Goal: Information Seeking & Learning: Compare options

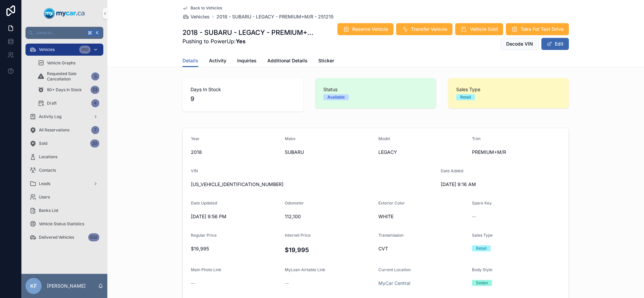
click at [78, 52] on div "Vehicles 350" at bounding box center [65, 49] width 70 height 11
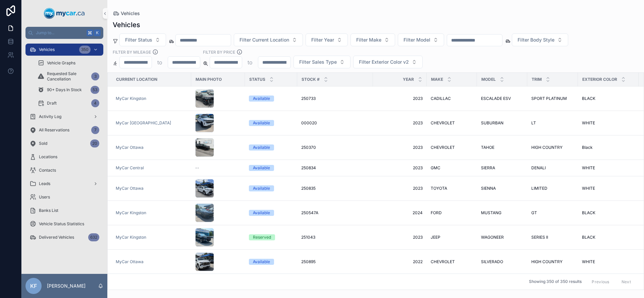
click at [231, 66] on input "scrollable content" at bounding box center [226, 62] width 32 height 9
type input "*****"
click at [275, 58] on input "scrollable content" at bounding box center [274, 62] width 32 height 9
type input "*****"
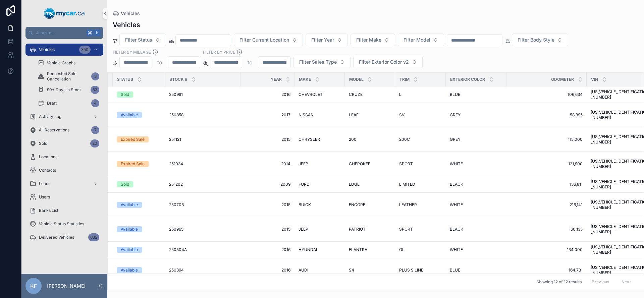
scroll to position [0, 158]
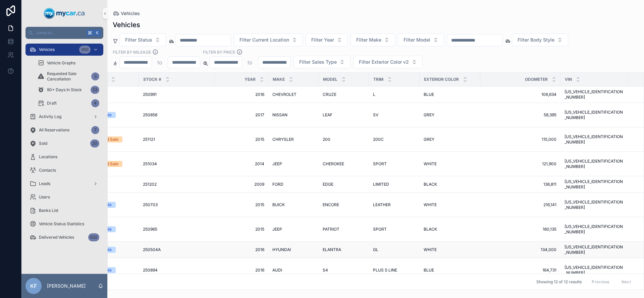
click at [395, 247] on div "GL GL" at bounding box center [394, 249] width 43 height 5
click at [395, 240] on div "Vehicles Vehicles Filter Status Filter Current Location Filter Year Filter Make…" at bounding box center [375, 149] width 537 height 298
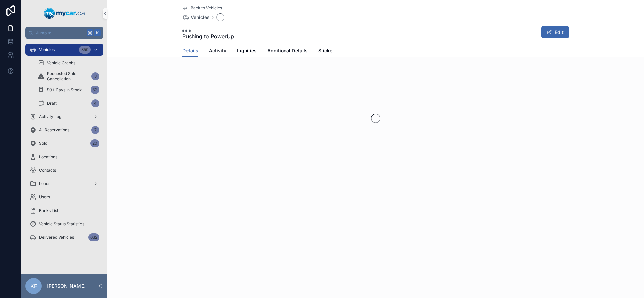
click at [395, 240] on div "Back to Vehicles Vehicles Pushing to PowerUp: Edit Details Details Activity Inq…" at bounding box center [375, 149] width 537 height 298
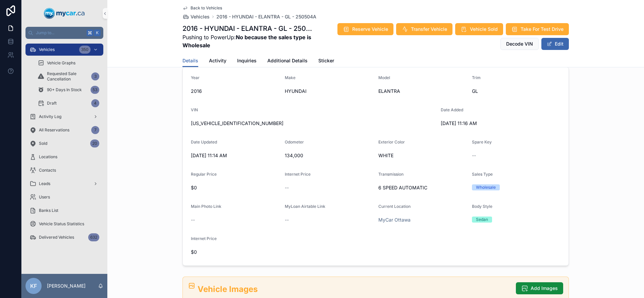
scroll to position [62, 0]
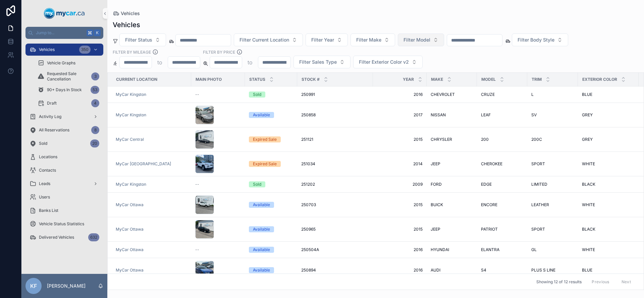
click at [425, 43] on span "Filter Model" at bounding box center [417, 40] width 27 height 7
type input "*****"
click at [417, 65] on div "ROGUE" at bounding box center [429, 67] width 81 height 11
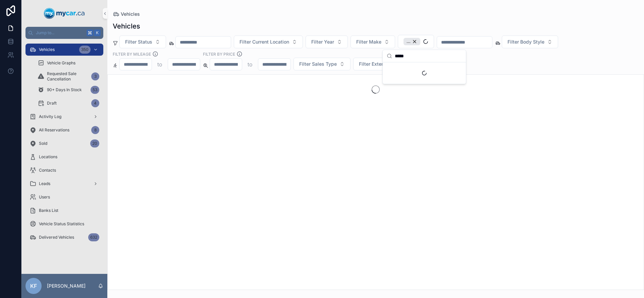
click at [525, 56] on div "Filter Status Filter Current Location Filter Year Filter Make ... Filter Body S…" at bounding box center [375, 53] width 537 height 36
click at [287, 67] on input "*****" at bounding box center [274, 64] width 32 height 9
click at [454, 65] on div "Filter Status Filter Current Location Filter Year Filter Make ROGUE Filter Body…" at bounding box center [375, 53] width 537 height 36
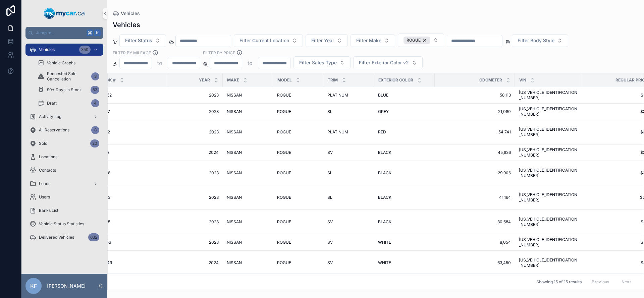
scroll to position [0, 197]
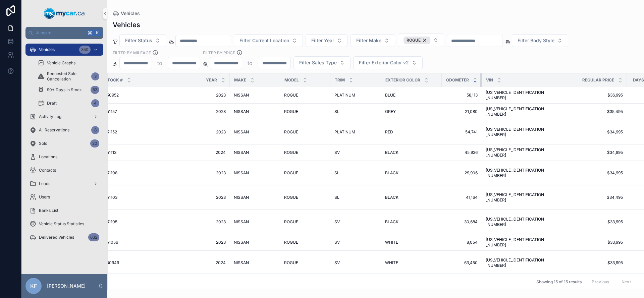
drag, startPoint x: 522, startPoint y: 79, endPoint x: 477, endPoint y: 82, distance: 44.7
click at [477, 82] on th "Odometer" at bounding box center [462, 80] width 40 height 14
click at [381, 81] on th "Exterior Color" at bounding box center [411, 80] width 61 height 14
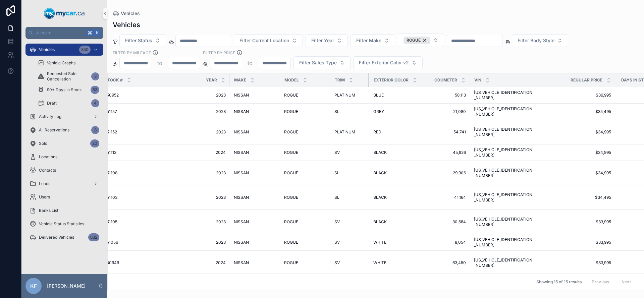
drag, startPoint x: 381, startPoint y: 82, endPoint x: 369, endPoint y: 83, distance: 11.8
click at [369, 83] on div "scrollable content" at bounding box center [369, 79] width 3 height 13
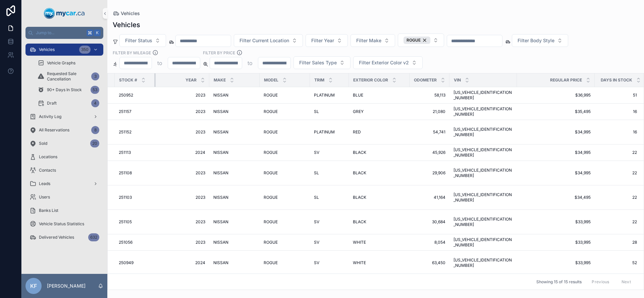
drag, startPoint x: 176, startPoint y: 81, endPoint x: 138, endPoint y: 86, distance: 37.5
click at [138, 86] on th "Stock #" at bounding box center [135, 80] width 41 height 14
click at [207, 81] on th "Make" at bounding box center [232, 80] width 50 height 14
click at [208, 82] on div "Make" at bounding box center [233, 80] width 50 height 13
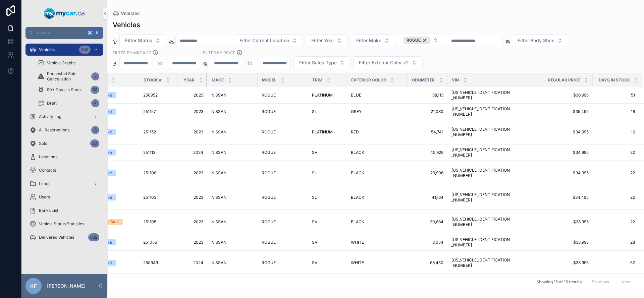
scroll to position [0, 157]
drag, startPoint x: 206, startPoint y: 81, endPoint x: 171, endPoint y: 85, distance: 34.7
click at [171, 85] on tr "Current Location Main Photo Status Stock # Year Make Model Trim Exterior Color …" at bounding box center [297, 80] width 693 height 14
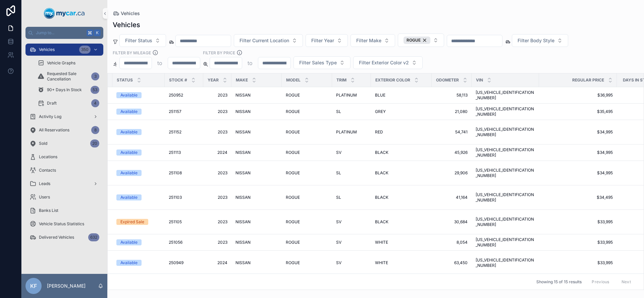
scroll to position [1, 133]
click at [608, 79] on icon "scrollable content" at bounding box center [610, 79] width 4 height 4
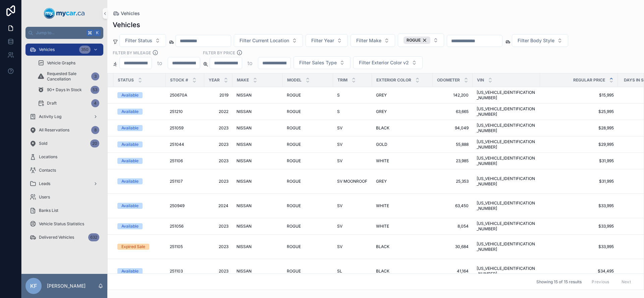
scroll to position [0, 130]
click at [431, 40] on div "ROGUE" at bounding box center [417, 40] width 27 height 7
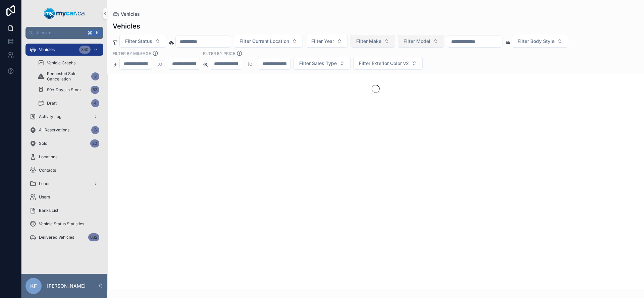
click at [392, 42] on button "Filter Make" at bounding box center [373, 41] width 45 height 13
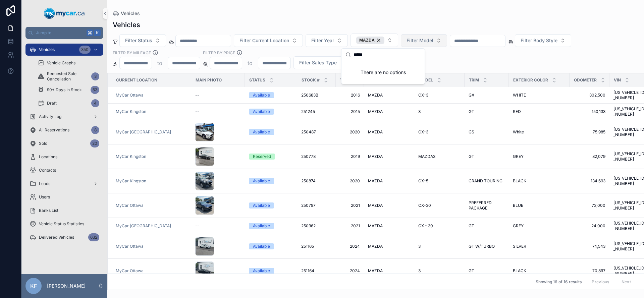
type input "*****"
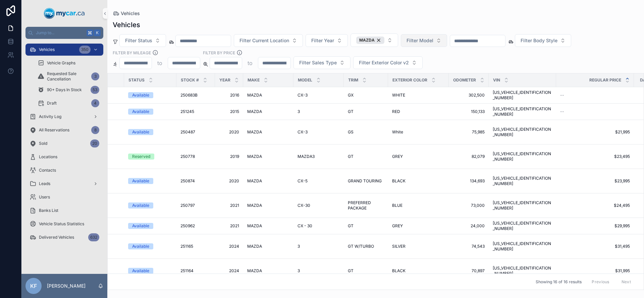
scroll to position [0, 128]
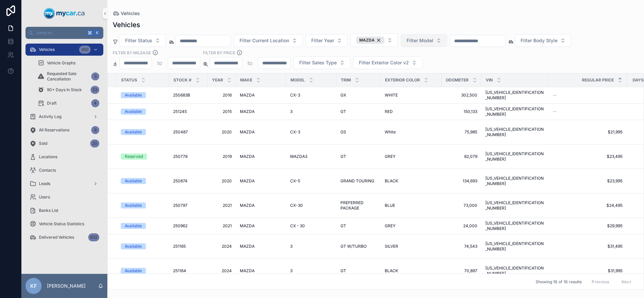
click at [442, 79] on div "Odometer" at bounding box center [461, 80] width 39 height 13
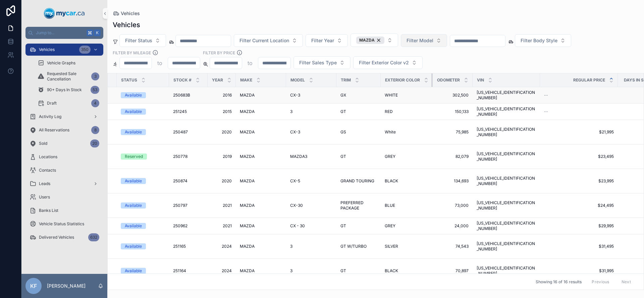
drag, startPoint x: 441, startPoint y: 79, endPoint x: 430, endPoint y: 90, distance: 15.7
click at [430, 90] on table "Current Location Main Photo Status Stock # Year Make Model Trim Exterior Color …" at bounding box center [325, 259] width 690 height 373
click at [305, 130] on div "CX-3 CX-3" at bounding box center [311, 132] width 42 height 5
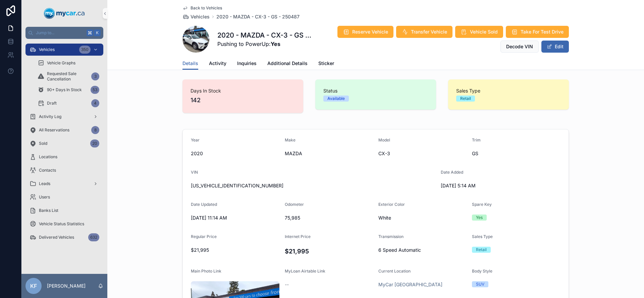
scroll to position [246, 0]
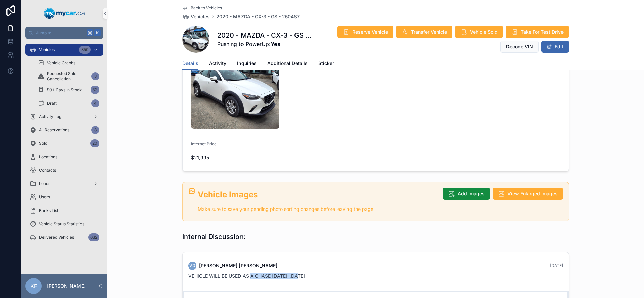
drag, startPoint x: 249, startPoint y: 192, endPoint x: 293, endPoint y: 193, distance: 44.3
click at [293, 273] on span "VEHICLE WILL BE USED AS A CHASE [DATE]-[DATE]" at bounding box center [246, 276] width 117 height 6
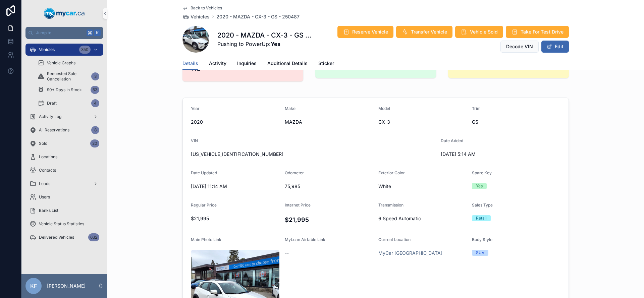
scroll to position [0, 0]
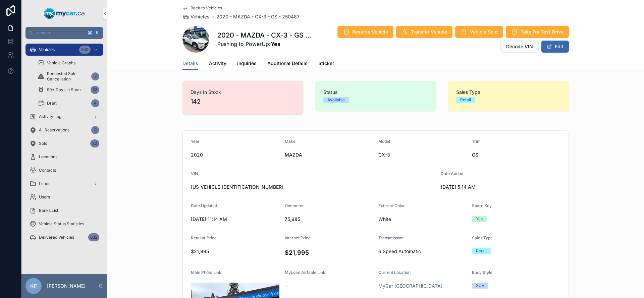
click at [220, 188] on span "[US_VEHICLE_IDENTIFICATION_NUMBER]" at bounding box center [313, 187] width 245 height 7
copy span "[US_VEHICLE_IDENTIFICATION_NUMBER]"
click at [59, 48] on div "Vehicles 350" at bounding box center [65, 49] width 70 height 11
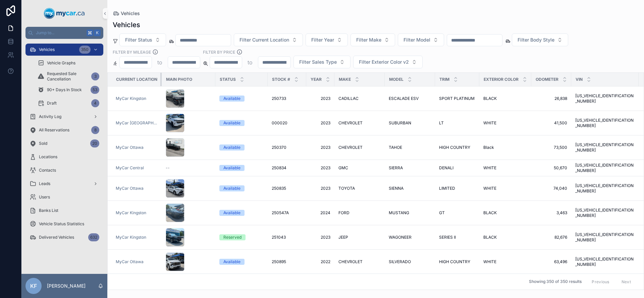
drag, startPoint x: 190, startPoint y: 79, endPoint x: 131, endPoint y: 82, distance: 59.1
click at [131, 82] on th "Current Location" at bounding box center [135, 80] width 54 height 14
click at [215, 81] on th "Status" at bounding box center [241, 80] width 52 height 14
click at [382, 40] on span "Filter Make" at bounding box center [368, 40] width 25 height 7
type input "****"
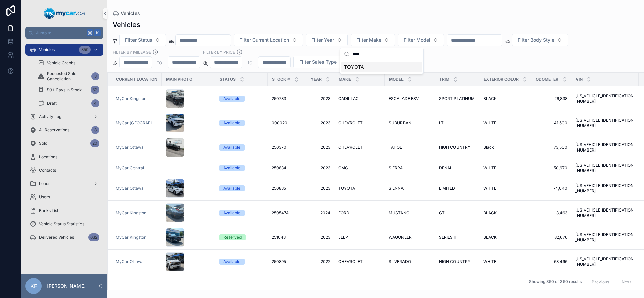
click at [393, 66] on div "TOYOTA" at bounding box center [382, 67] width 81 height 11
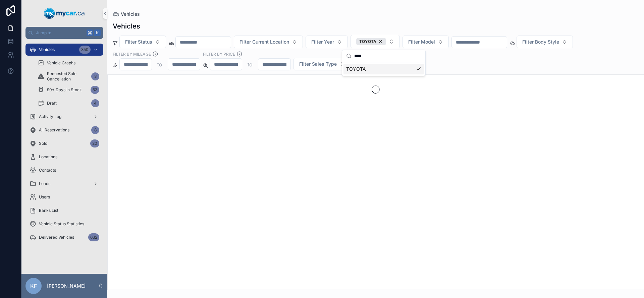
click at [486, 71] on div "Vehicles Filter Status Filter Current Location Filter Year TOYOTA Filter Model …" at bounding box center [375, 153] width 537 height 273
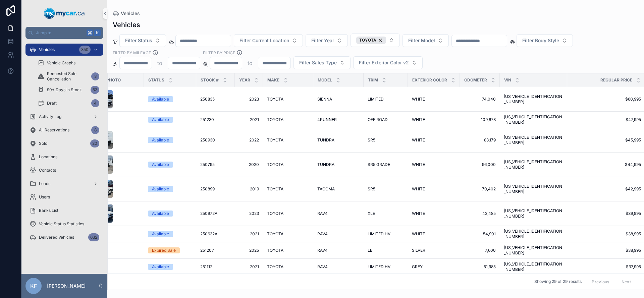
scroll to position [0, 83]
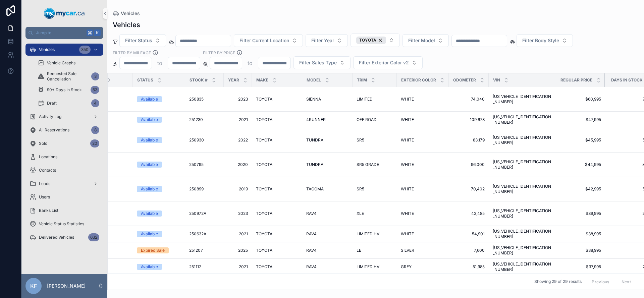
drag, startPoint x: 628, startPoint y: 81, endPoint x: 571, endPoint y: 81, distance: 56.7
click at [571, 81] on th "Regular Price" at bounding box center [580, 80] width 49 height 14
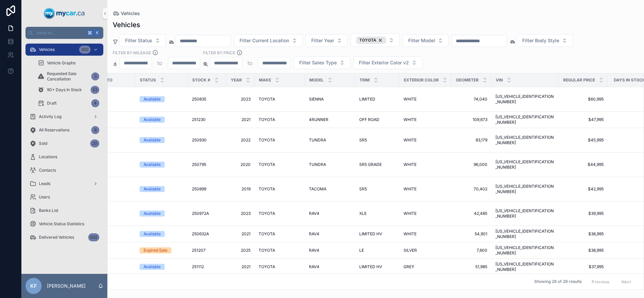
scroll to position [0, 79]
click at [600, 79] on icon "scrollable content" at bounding box center [602, 79] width 4 height 4
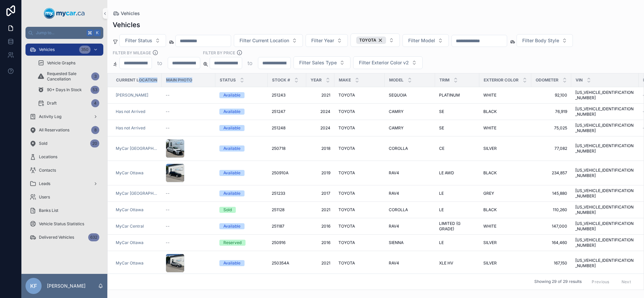
drag, startPoint x: 139, startPoint y: 80, endPoint x: 198, endPoint y: 83, distance: 59.8
click at [198, 83] on tr "Current Location Main Photo Status Stock # Year Make Model Trim Exterior Color …" at bounding box center [423, 80] width 631 height 14
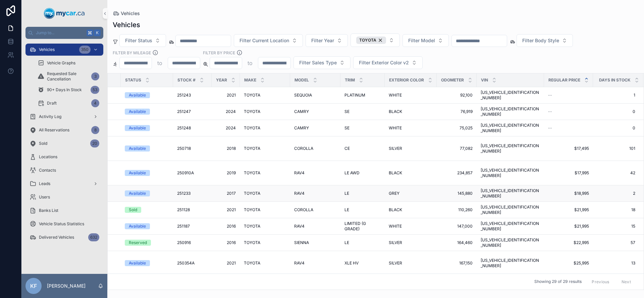
click at [497, 188] on span "[US_VEHICLE_IDENTIFICATION_NUMBER]" at bounding box center [510, 193] width 59 height 11
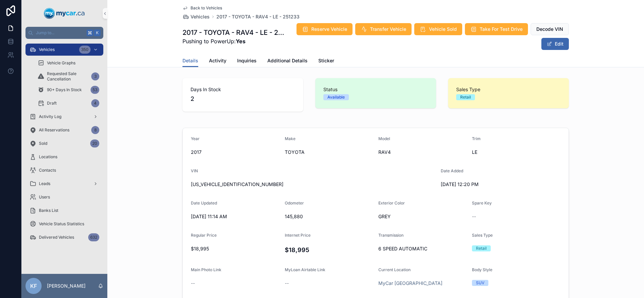
click at [221, 184] on span "[US_VEHICLE_IDENTIFICATION_NUMBER]" at bounding box center [313, 184] width 245 height 7
copy span "[US_VEHICLE_IDENTIFICATION_NUMBER]"
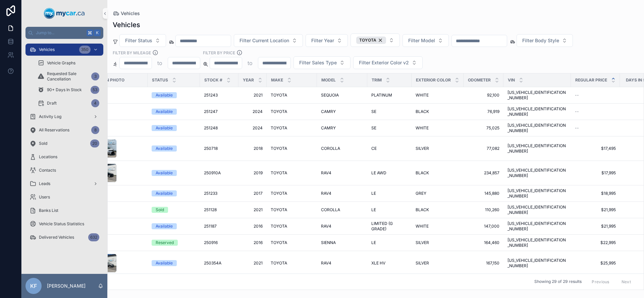
scroll to position [0, 95]
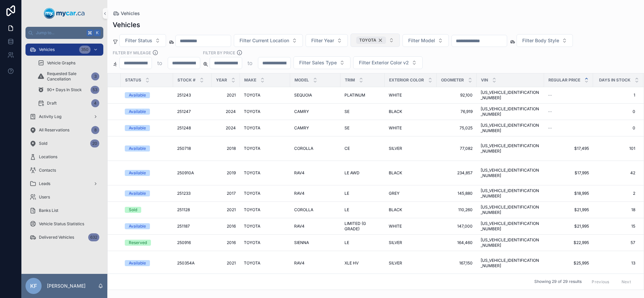
click at [386, 38] on div "TOYOTA" at bounding box center [371, 40] width 30 height 7
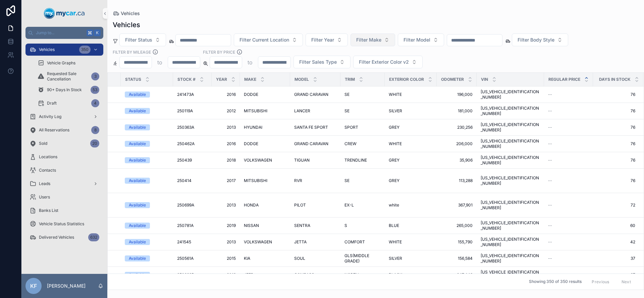
click at [382, 38] on span "Filter Make" at bounding box center [368, 40] width 25 height 7
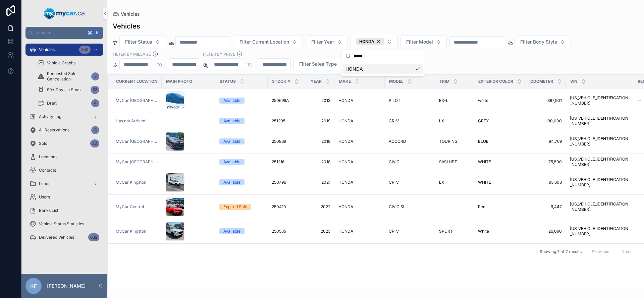
type input "*****"
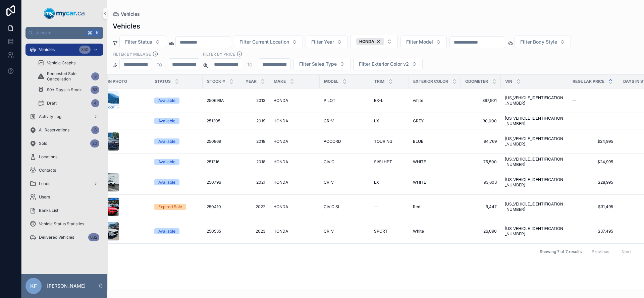
scroll to position [0, 84]
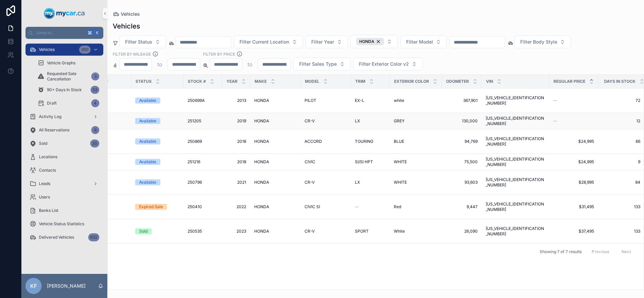
click at [152, 119] on div "Available" at bounding box center [147, 121] width 17 height 6
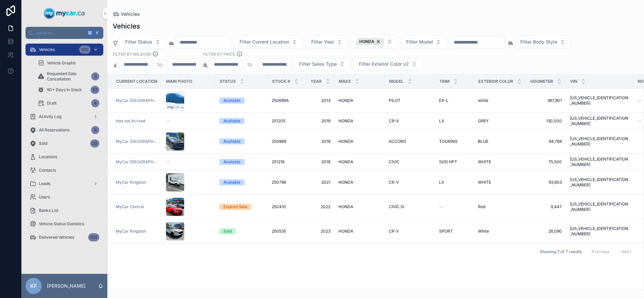
click at [71, 48] on div "Vehicles 350" at bounding box center [65, 49] width 70 height 11
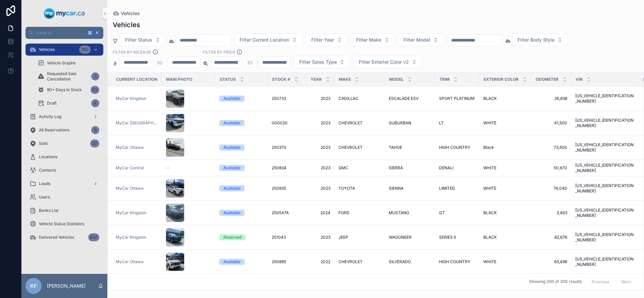
click at [276, 63] on input "scrollable content" at bounding box center [274, 62] width 32 height 9
type input "*****"
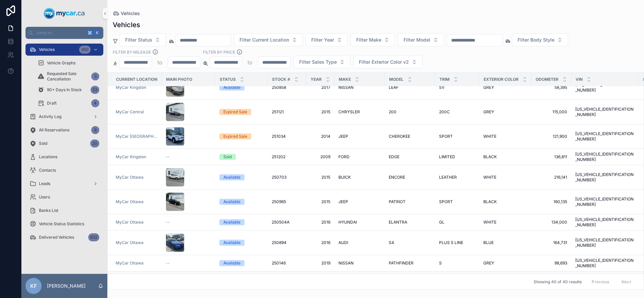
scroll to position [603, 0]
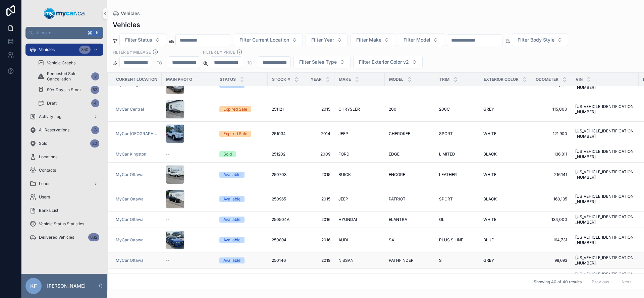
type input "*****"
click at [236, 258] on div "Available" at bounding box center [232, 261] width 17 height 6
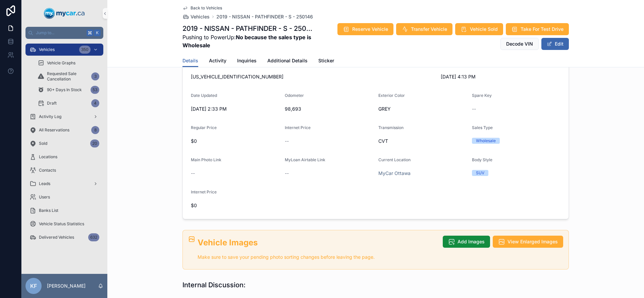
scroll to position [64, 0]
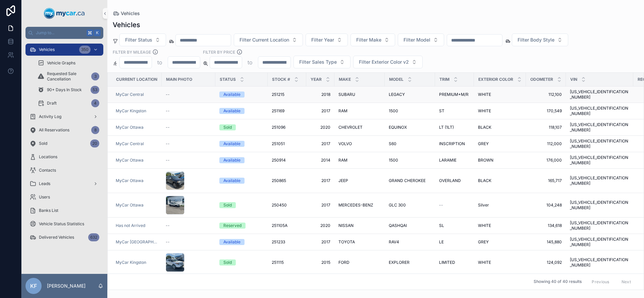
click at [229, 93] on div "Available" at bounding box center [232, 95] width 17 height 6
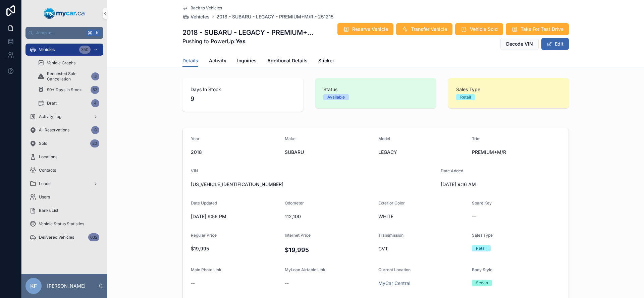
click at [211, 185] on span "[US_VEHICLE_IDENTIFICATION_NUMBER]" at bounding box center [313, 184] width 245 height 7
copy span "[US_VEHICLE_IDENTIFICATION_NUMBER]"
click at [284, 193] on form "Year [DATE] Make SUBARU Model LEGACY Trim PREMIUM+M/R VIN [US_VEHICLE_IDENTIFIC…" at bounding box center [376, 228] width 386 height 201
drag, startPoint x: 367, startPoint y: 100, endPoint x: 293, endPoint y: 100, distance: 74.2
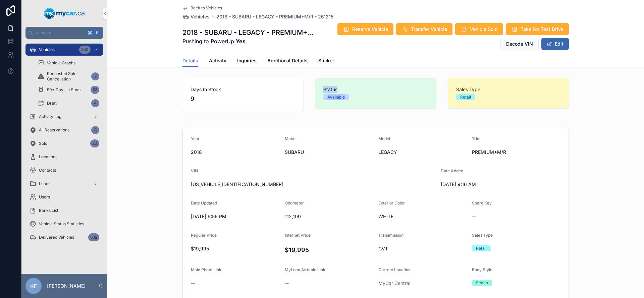
click at [293, 100] on div "Days In Stock 9 Status Available Sales Type Retail" at bounding box center [376, 95] width 395 height 39
click at [219, 63] on span "Activity" at bounding box center [217, 60] width 17 height 7
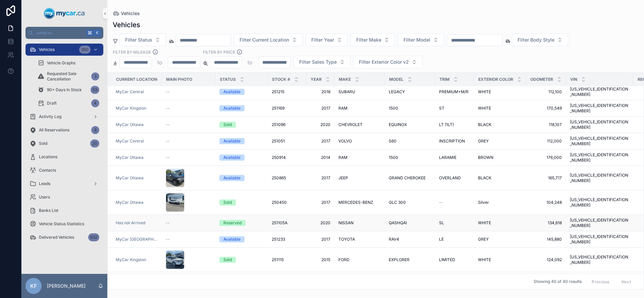
scroll to position [7, 0]
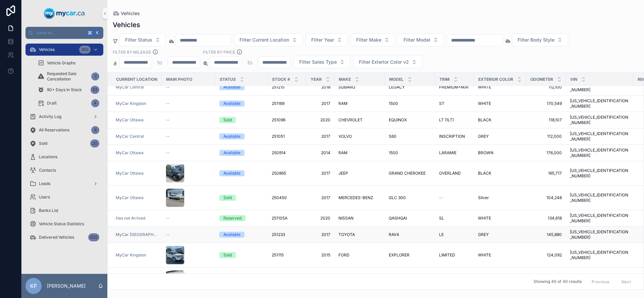
click at [228, 232] on div "Available" at bounding box center [232, 235] width 17 height 6
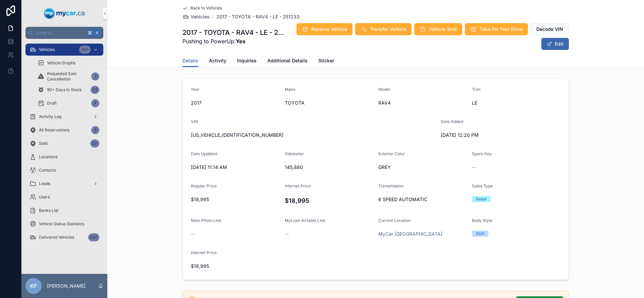
scroll to position [60, 0]
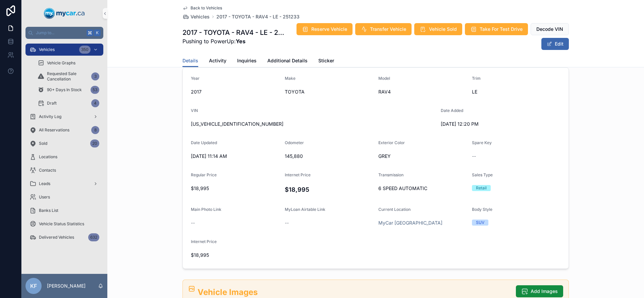
click at [223, 126] on span "[US_VEHICLE_IDENTIFICATION_NUMBER]" at bounding box center [313, 124] width 245 height 7
copy span "[US_VEHICLE_IDENTIFICATION_NUMBER]"
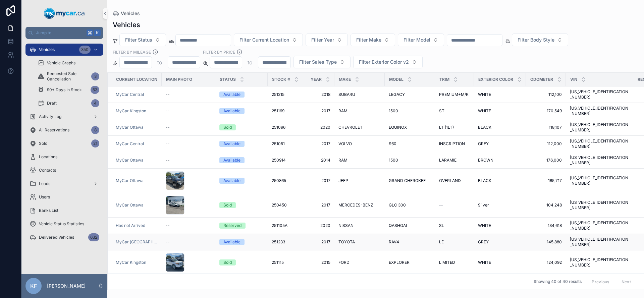
click at [242, 239] on span "Available" at bounding box center [231, 242] width 25 height 6
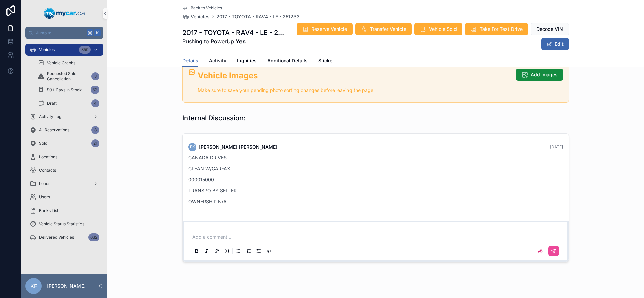
scroll to position [292, 0]
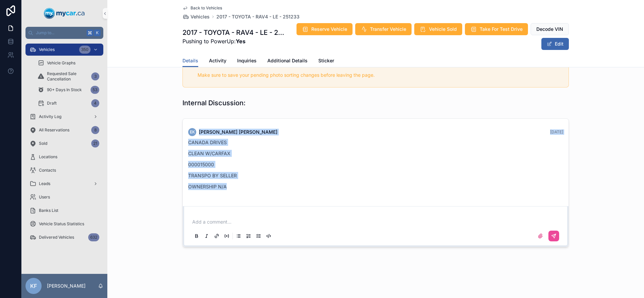
drag, startPoint x: 229, startPoint y: 186, endPoint x: 177, endPoint y: 123, distance: 81.3
click at [177, 123] on div "EK [PERSON_NAME] [DATE] CANADA DRIVES CLEAN W/CARFAX 000015000 TRANSPO BY SELLE…" at bounding box center [375, 183] width 537 height 134
click at [251, 175] on p "TRANSPO BY SELLER" at bounding box center [375, 175] width 375 height 7
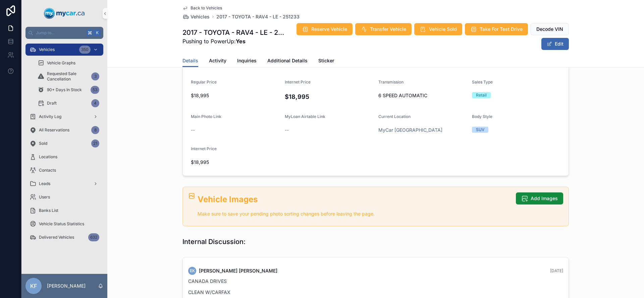
scroll to position [90, 0]
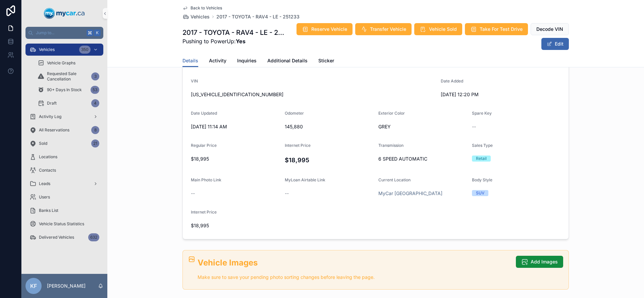
drag, startPoint x: 411, startPoint y: 128, endPoint x: 277, endPoint y: 124, distance: 134.3
click at [277, 124] on form "Year [DATE] Make TOYOTA Model RAV4 Trim LE VIN [US_VEHICLE_IDENTIFICATION_NUMBE…" at bounding box center [376, 138] width 386 height 201
click at [329, 126] on span "145,880" at bounding box center [329, 126] width 89 height 7
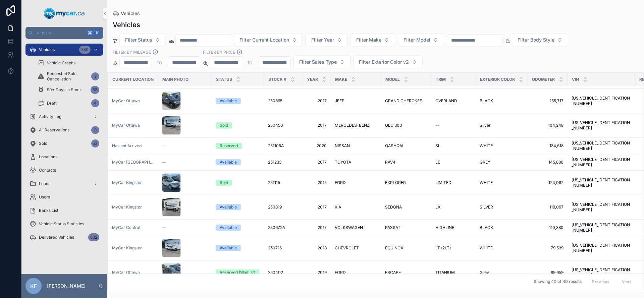
scroll to position [80, 0]
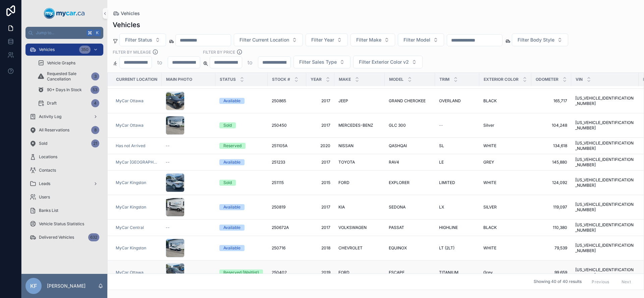
click at [249, 270] on div "Reserved (Waitlist)" at bounding box center [242, 273] width 36 height 6
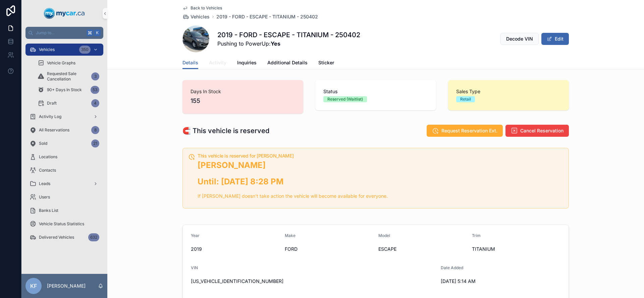
click at [212, 62] on span "Activity" at bounding box center [217, 62] width 17 height 7
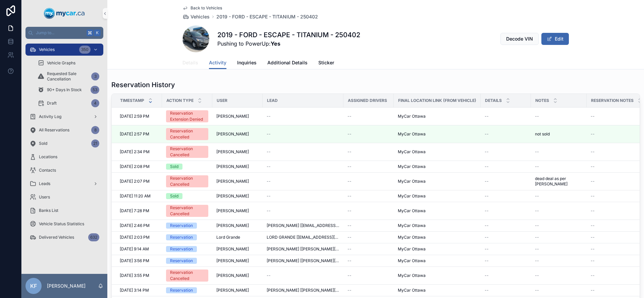
click at [188, 64] on span "Details" at bounding box center [191, 62] width 16 height 7
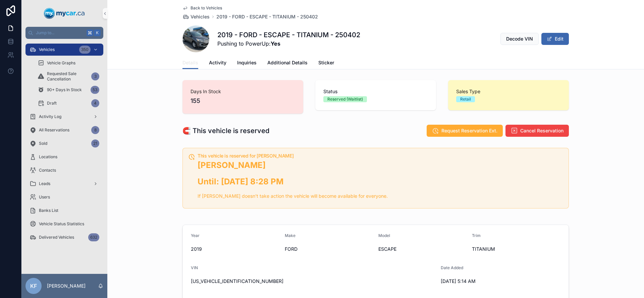
scroll to position [61, 0]
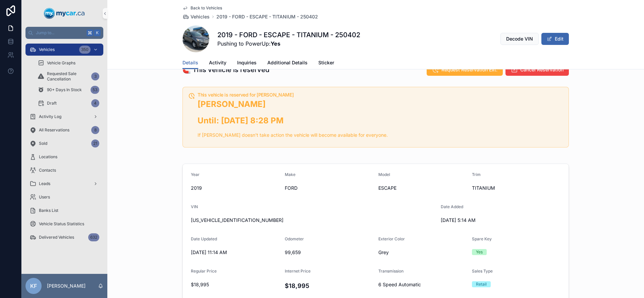
click at [211, 219] on span "[US_VEHICLE_IDENTIFICATION_NUMBER]" at bounding box center [313, 220] width 245 height 7
copy span "[US_VEHICLE_IDENTIFICATION_NUMBER]"
click at [65, 50] on div "Vehicles 350" at bounding box center [65, 49] width 70 height 11
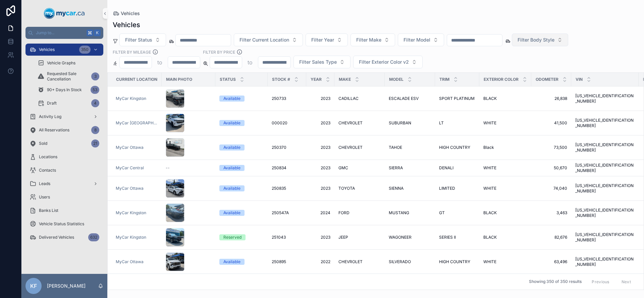
click at [549, 37] on span "Filter Body Style" at bounding box center [536, 40] width 37 height 7
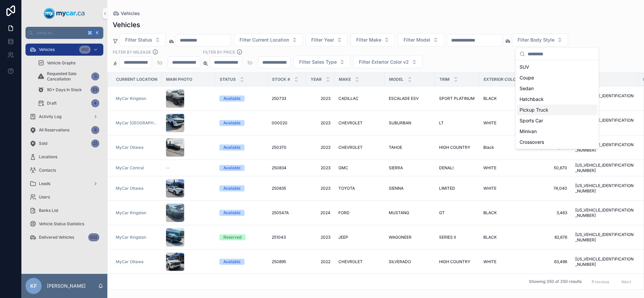
click at [539, 113] on div "Pickup Truck" at bounding box center [557, 110] width 81 height 11
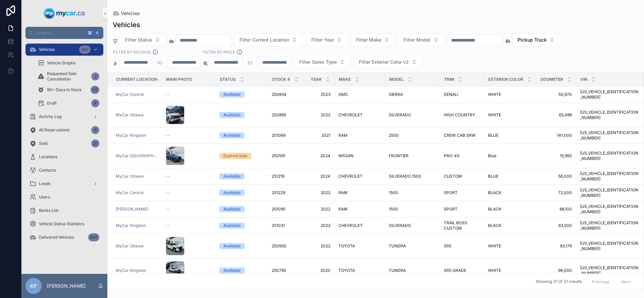
click at [502, 23] on div "Vehicles" at bounding box center [376, 24] width 526 height 9
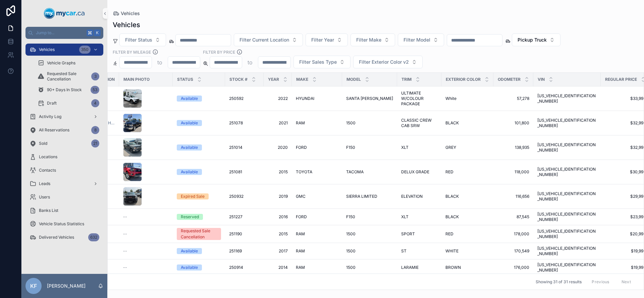
scroll to position [422, 0]
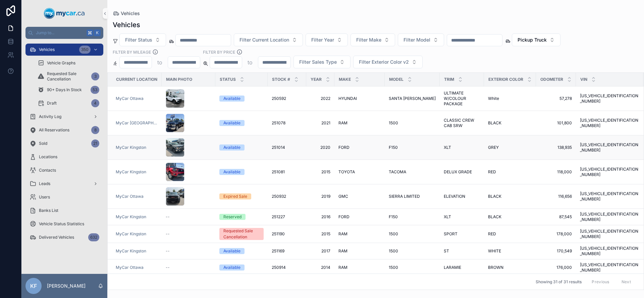
click at [239, 145] on div "Available" at bounding box center [232, 148] width 17 height 6
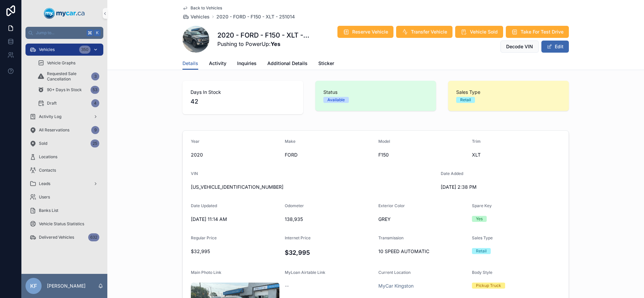
click at [48, 53] on div "Vehicles 350" at bounding box center [65, 49] width 70 height 11
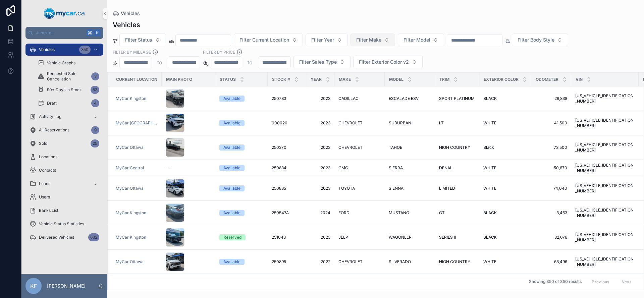
click at [382, 41] on span "Filter Make" at bounding box center [368, 40] width 25 height 7
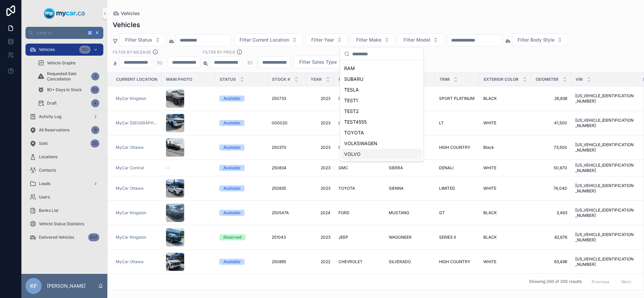
click at [380, 151] on div "VOLVO" at bounding box center [382, 154] width 81 height 11
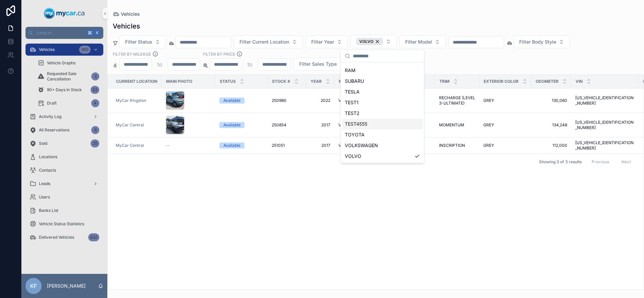
click at [494, 23] on div "Vehicles" at bounding box center [376, 25] width 526 height 9
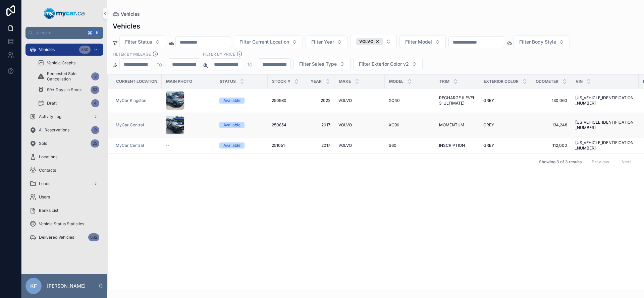
click at [226, 128] on div "Available" at bounding box center [232, 125] width 17 height 6
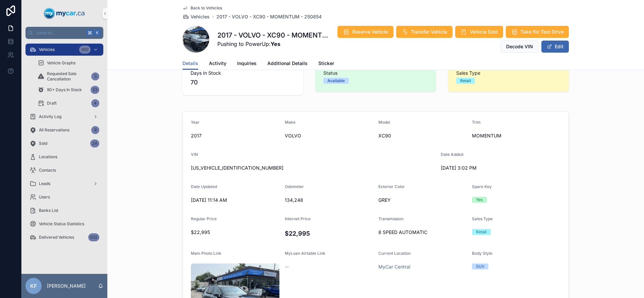
scroll to position [17, 0]
